Goal: Information Seeking & Learning: Understand process/instructions

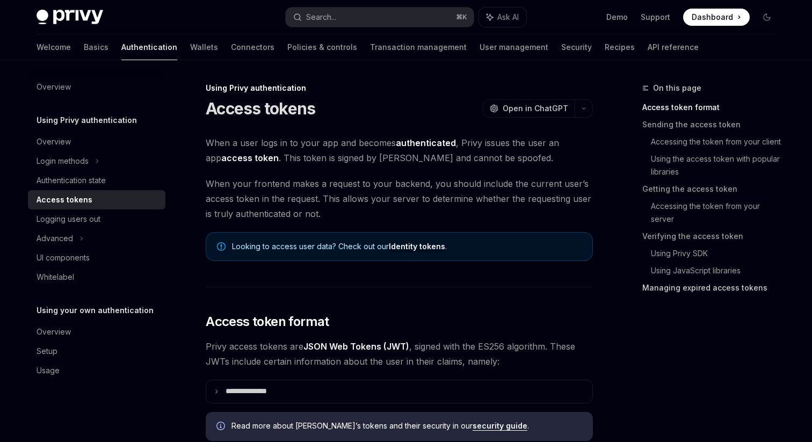
click at [680, 288] on link "Managing expired access tokens" at bounding box center [713, 287] width 142 height 17
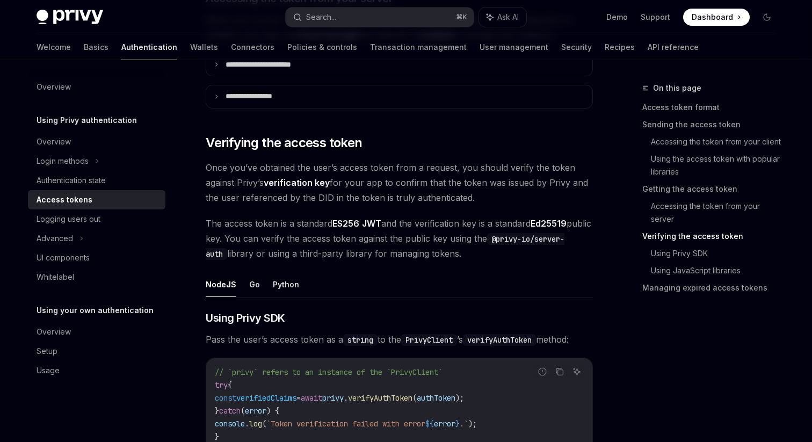
scroll to position [1424, 0]
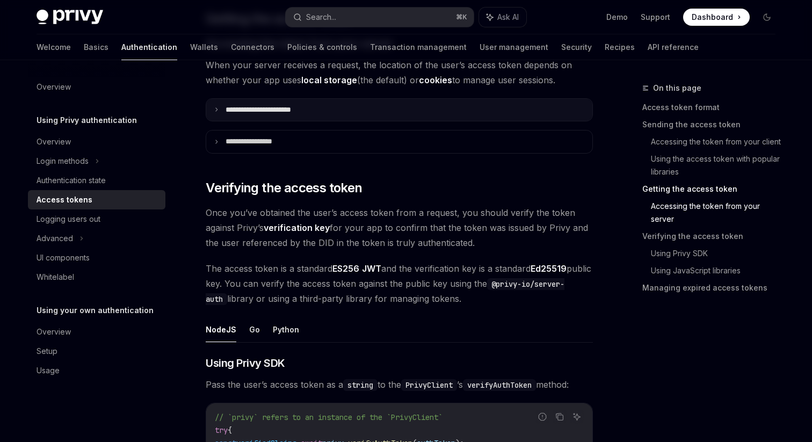
click at [215, 109] on icon at bounding box center [216, 109] width 5 height 5
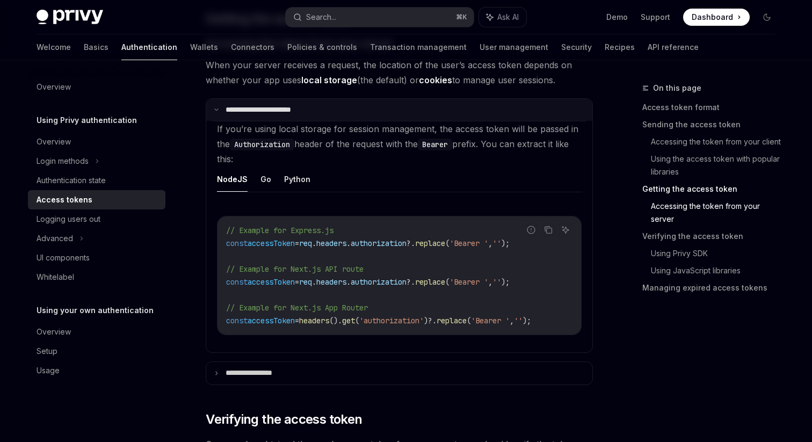
click at [215, 109] on icon at bounding box center [216, 109] width 5 height 5
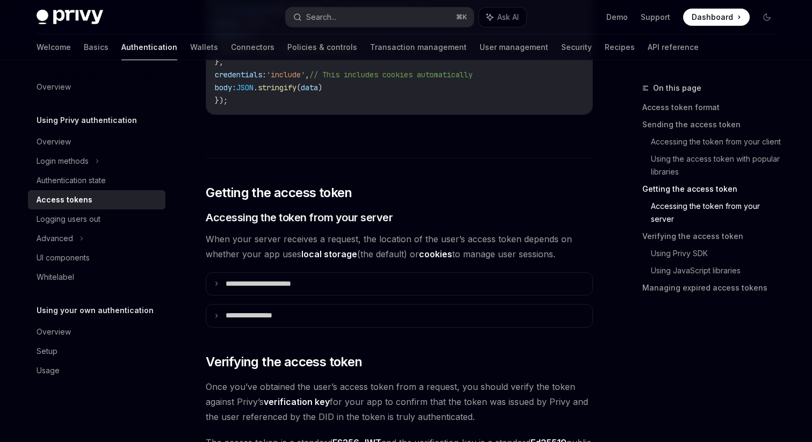
scroll to position [1214, 0]
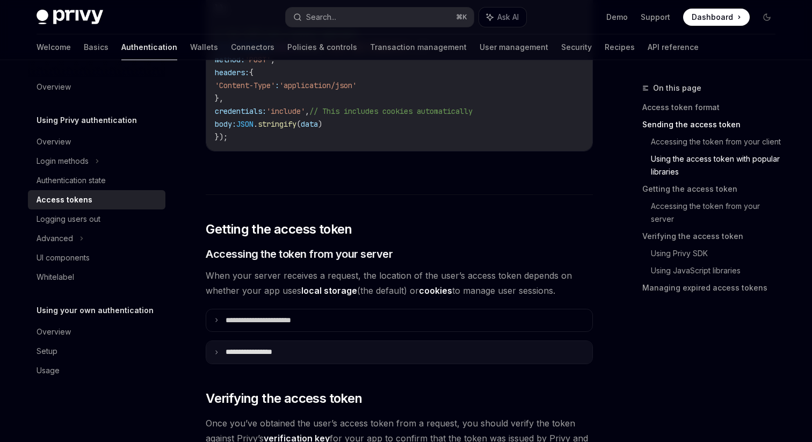
click at [216, 354] on icon at bounding box center [216, 352] width 5 height 5
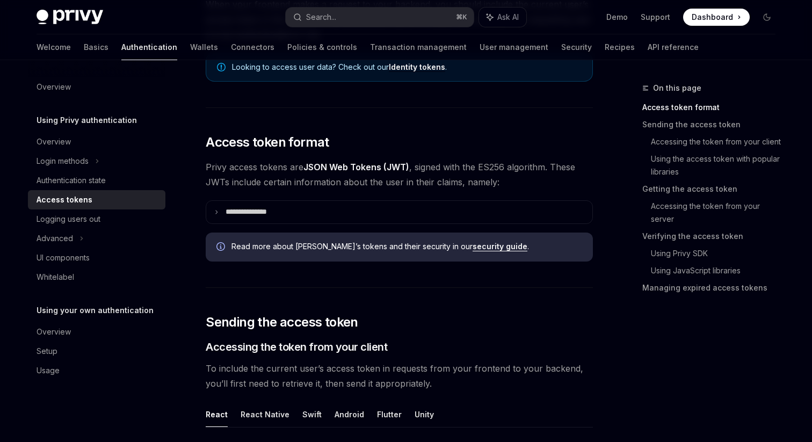
scroll to position [120, 0]
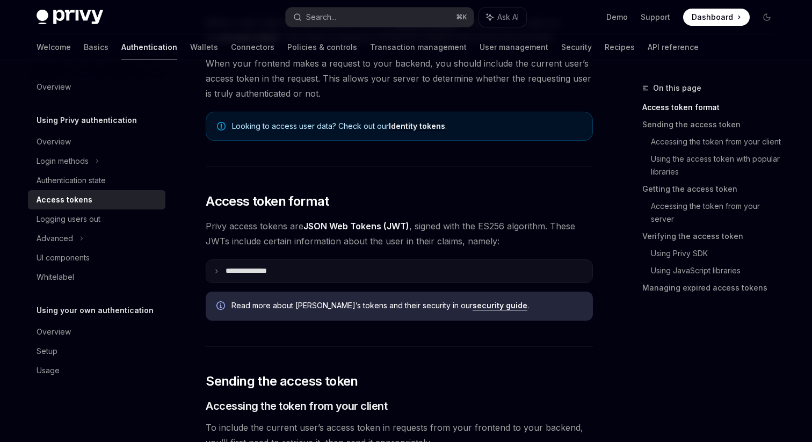
click at [284, 273] on p "**********" at bounding box center [255, 271] width 59 height 10
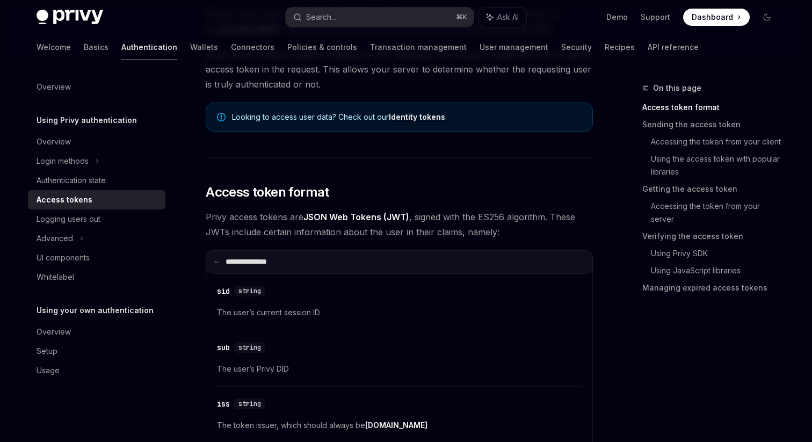
scroll to position [82, 0]
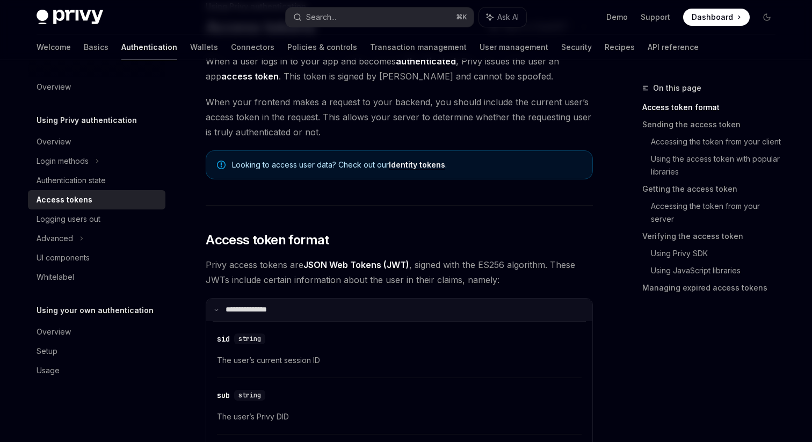
click at [280, 303] on summary "**********" at bounding box center [399, 310] width 386 height 23
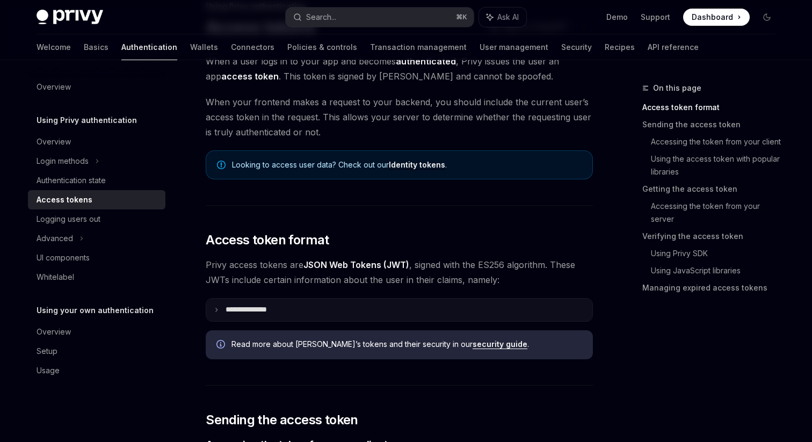
scroll to position [0, 0]
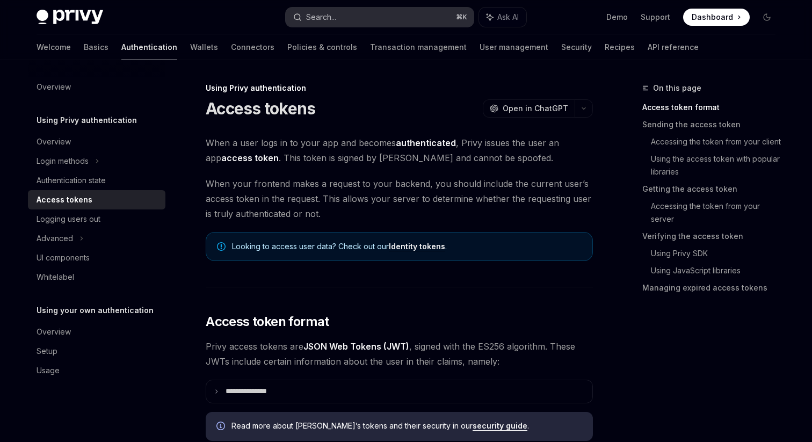
click at [329, 21] on div "Search..." at bounding box center [321, 17] width 30 height 13
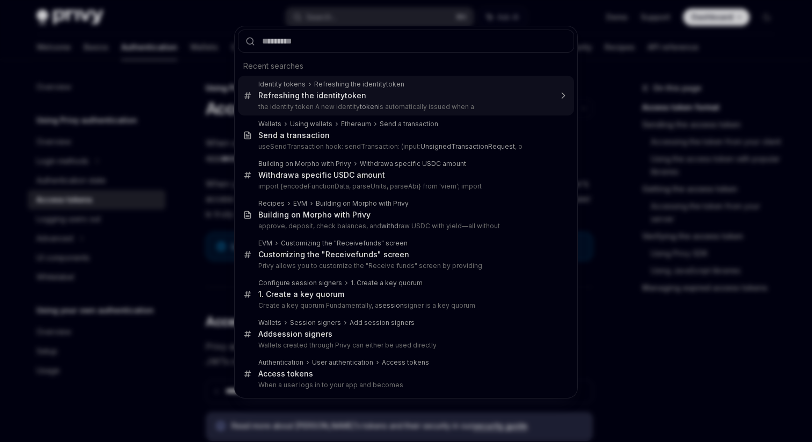
type textarea "*"
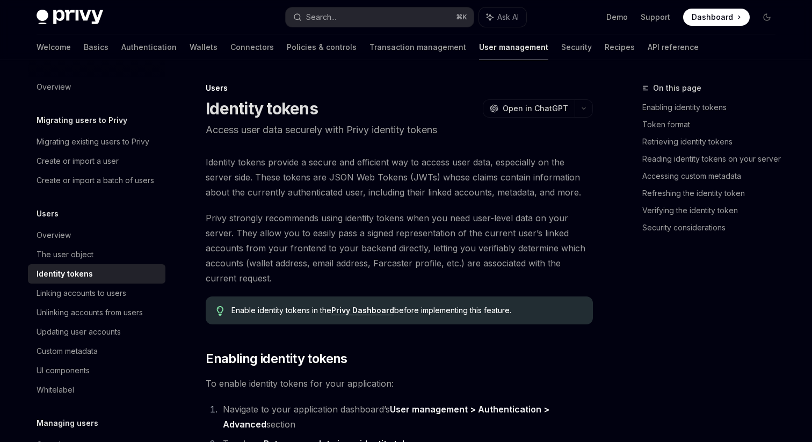
scroll to position [2515, 0]
